Goal: Task Accomplishment & Management: Use online tool/utility

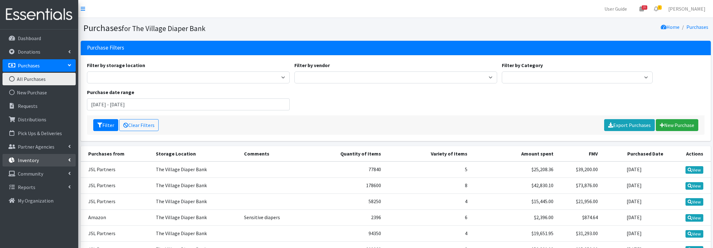
scroll to position [97, 0]
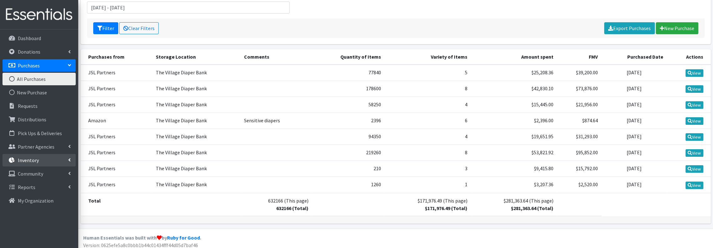
click at [35, 157] on p "Inventory" at bounding box center [28, 160] width 21 height 6
click at [38, 172] on link "Items & Inventory" at bounding box center [39, 173] width 73 height 13
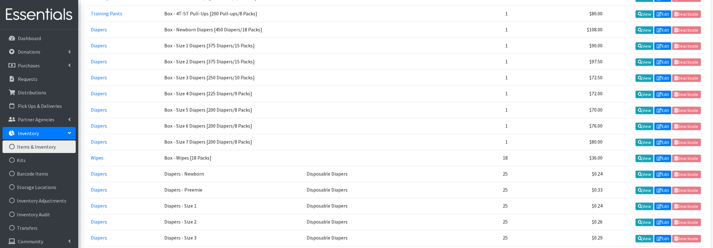
scroll to position [42, 0]
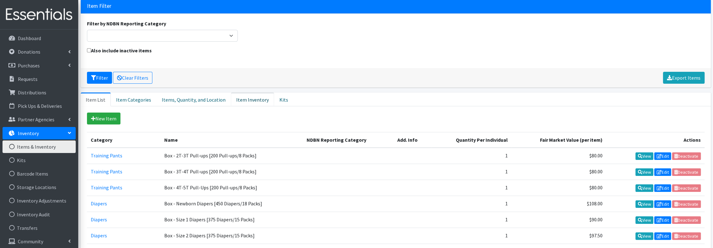
click at [247, 99] on link "Item Inventory" at bounding box center [252, 99] width 43 height 14
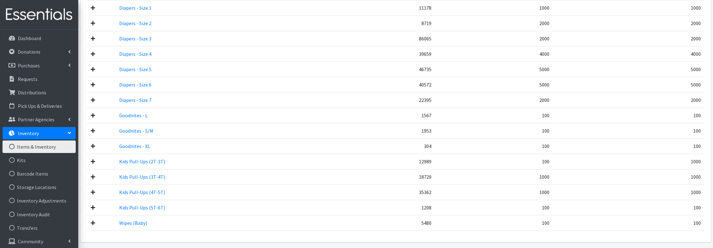
scroll to position [422, 0]
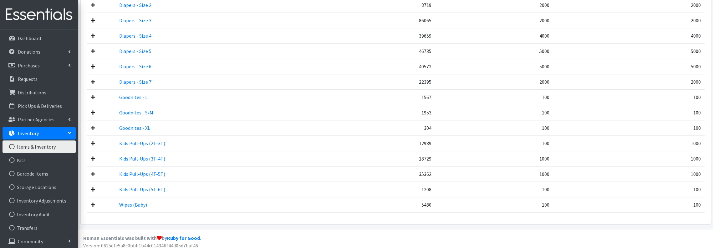
click at [95, 77] on td at bounding box center [101, 81] width 28 height 15
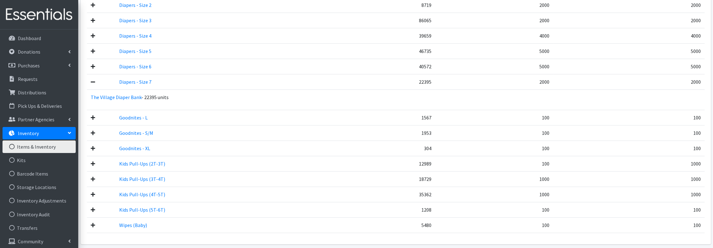
click at [92, 79] on icon at bounding box center [93, 81] width 4 height 5
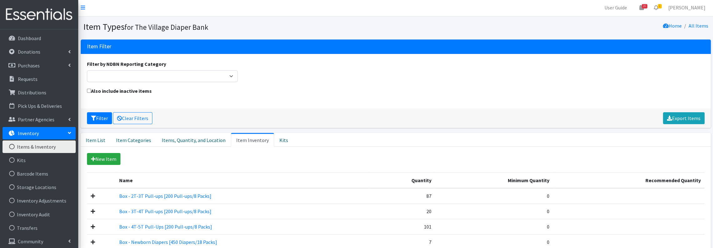
scroll to position [0, 0]
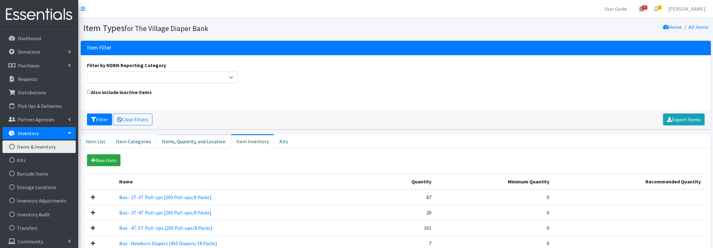
click at [185, 141] on link "Items, Quantity, and Location" at bounding box center [193, 141] width 74 height 14
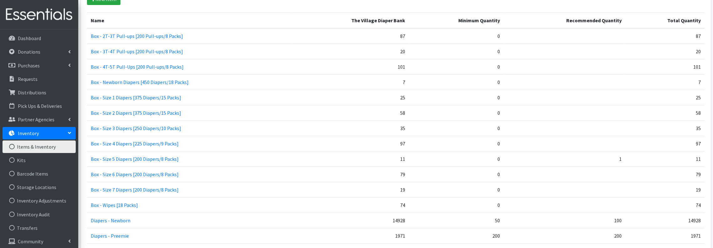
scroll to position [83, 0]
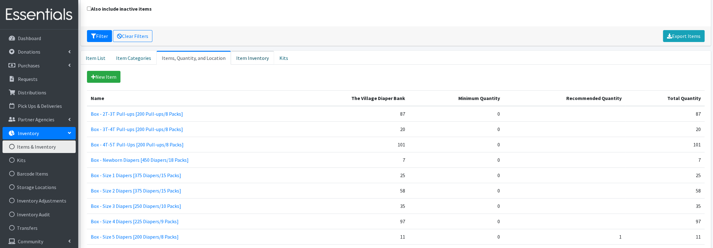
click at [250, 60] on link "Item Inventory" at bounding box center [252, 58] width 43 height 14
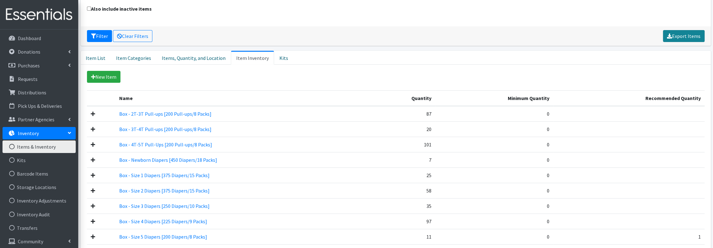
click at [697, 39] on link "Export Items" at bounding box center [684, 36] width 42 height 12
click at [92, 55] on link "Item List" at bounding box center [96, 58] width 30 height 14
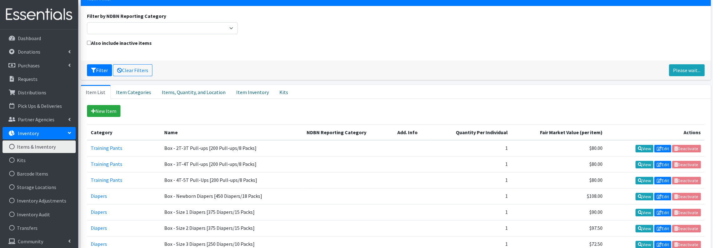
scroll to position [0, 0]
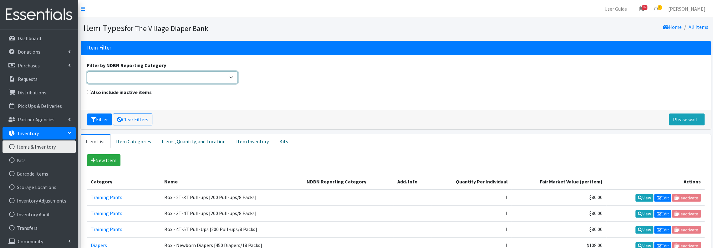
click at [232, 78] on select "Adult Incontinence Cloth Diapers Disposable Diapers Pads Period Liners Period O…" at bounding box center [162, 77] width 151 height 12
click at [382, 79] on div "Filter by NDBN Reporting Category Adult Incontinence Cloth Diapers Disposable D…" at bounding box center [395, 74] width 622 height 27
drag, startPoint x: 134, startPoint y: 114, endPoint x: 148, endPoint y: 112, distance: 13.9
click at [135, 114] on link "Clear Filters" at bounding box center [132, 119] width 39 height 12
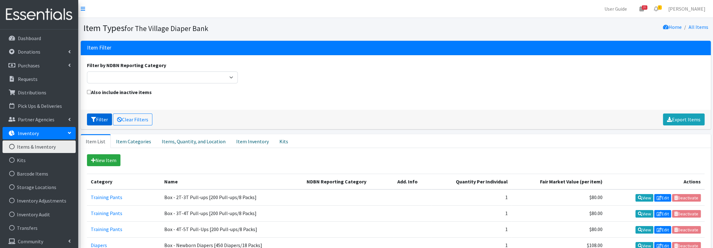
click at [100, 118] on button "Filter" at bounding box center [99, 119] width 25 height 12
click at [678, 119] on link "Export Items" at bounding box center [684, 119] width 42 height 12
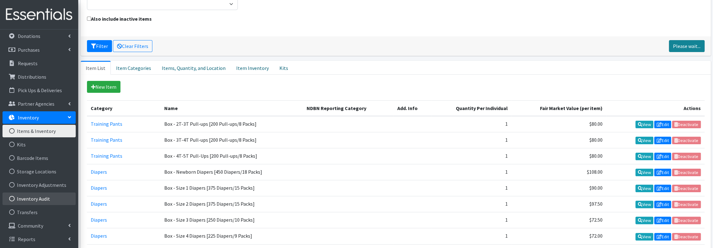
scroll to position [83, 0]
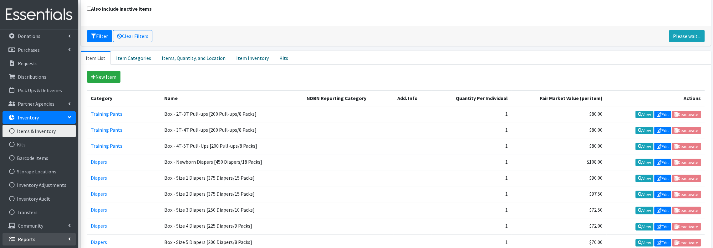
click at [34, 234] on link "Reports" at bounding box center [39, 239] width 73 height 13
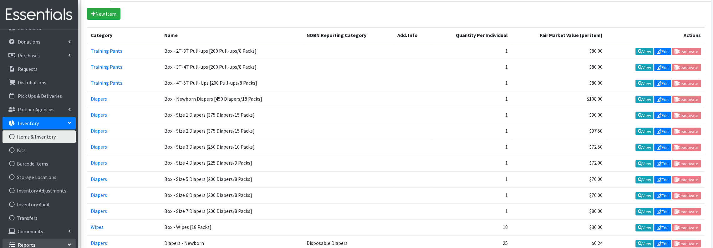
scroll to position [98, 0]
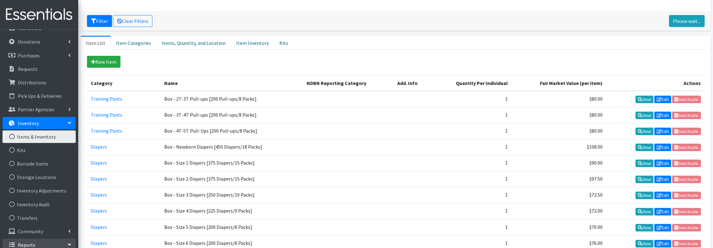
click at [585, 96] on td "$80.00" at bounding box center [559, 99] width 95 height 16
click at [513, 171] on td "$97.50" at bounding box center [559, 179] width 95 height 16
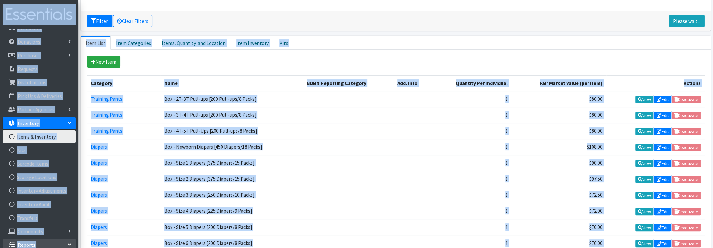
copy div "User Guide 16 16 Pick-ups remaining this week View Calendar 1 1 Requests 0 Part…"
click at [398, 43] on ul "Item List Item Categories Items, Quantity, and Location Item Inventory Kits" at bounding box center [396, 43] width 630 height 14
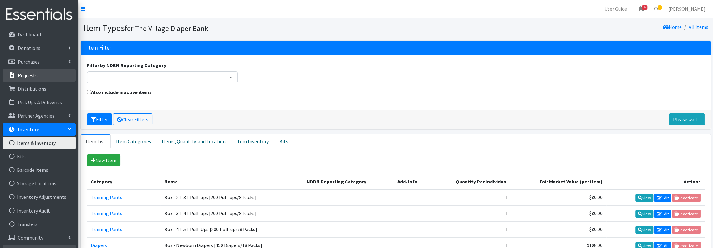
scroll to position [0, 0]
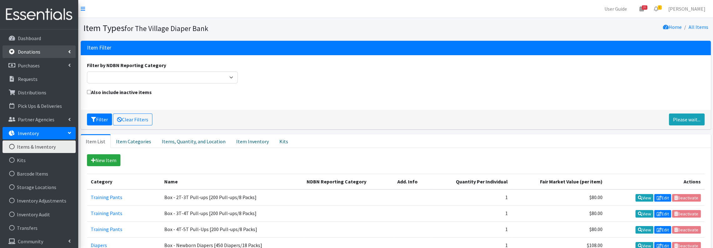
click at [47, 54] on link "Donations" at bounding box center [39, 51] width 73 height 13
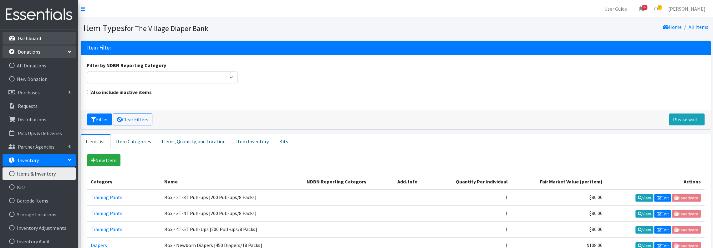
click at [43, 37] on link "Dashboard" at bounding box center [39, 38] width 73 height 13
